Goal: Communication & Community: Connect with others

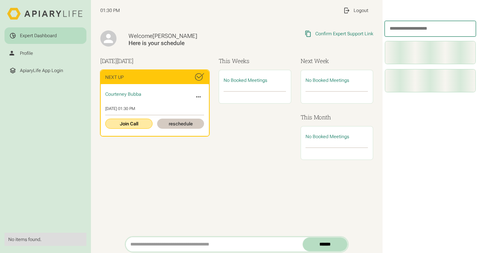
click at [134, 122] on link "Join Call" at bounding box center [128, 124] width 47 height 10
